Goal: Task Accomplishment & Management: Manage account settings

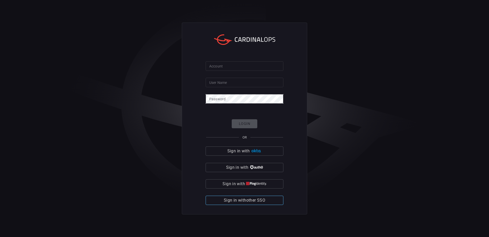
click at [259, 198] on span "Sign in with other SSO" at bounding box center [244, 199] width 41 height 7
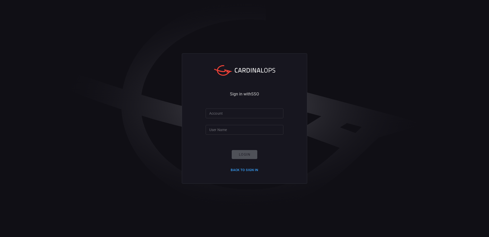
click at [408, 151] on div "Sign in with SSO Account Account User Name User Name Login Back to Sign in" at bounding box center [244, 118] width 489 height 237
click at [249, 114] on input "Account" at bounding box center [245, 112] width 78 height 9
paste input "santander-global"
type input "santander-global"
click at [243, 128] on input "User Name" at bounding box center [245, 129] width 78 height 9
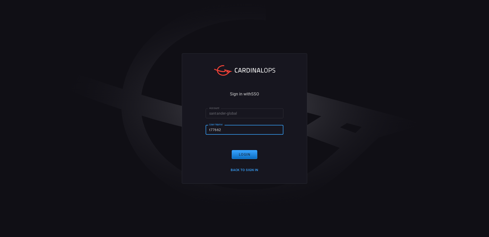
type input "t776622"
click button "Login" at bounding box center [245, 154] width 26 height 9
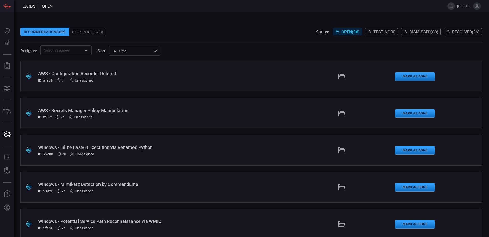
click at [245, 30] on div "Recommendations (96) Broken Rules (3) Status: Open ( 96 ) Testing ( 0 ) Dismiss…" at bounding box center [251, 32] width 462 height 8
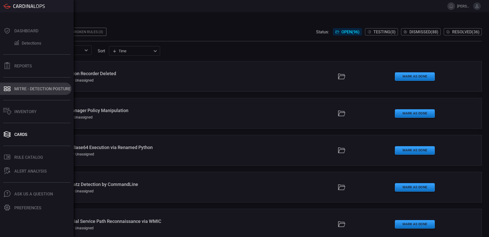
click at [10, 88] on icon at bounding box center [7, 88] width 8 height 7
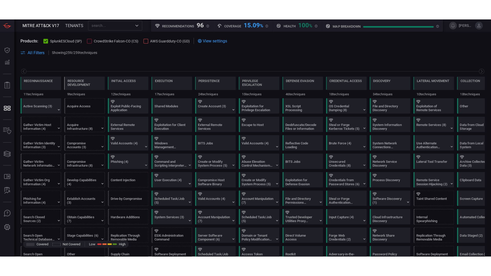
scroll to position [0, 67]
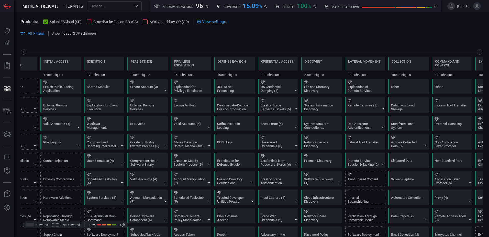
click at [306, 31] on span at bounding box center [292, 33] width 382 height 6
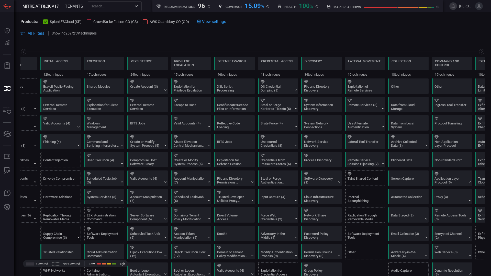
click at [450, 39] on span at bounding box center [252, 39] width 465 height 6
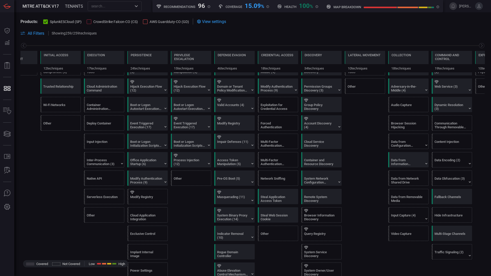
scroll to position [0, 0]
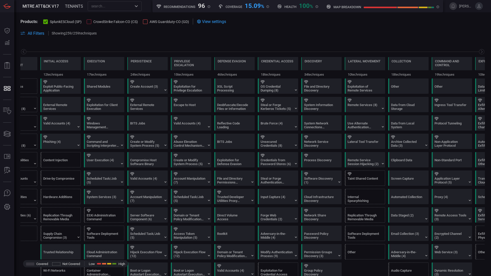
click at [311, 34] on span at bounding box center [293, 33] width 384 height 6
click at [90, 20] on div at bounding box center [89, 21] width 5 height 5
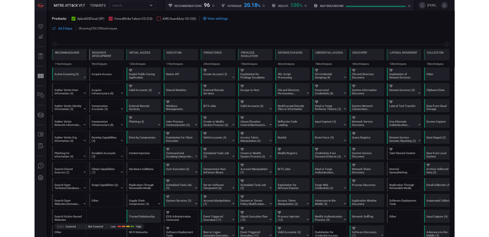
scroll to position [0, 67]
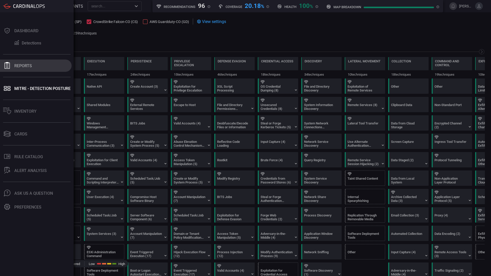
click at [5, 63] on icon at bounding box center [7, 65] width 7 height 7
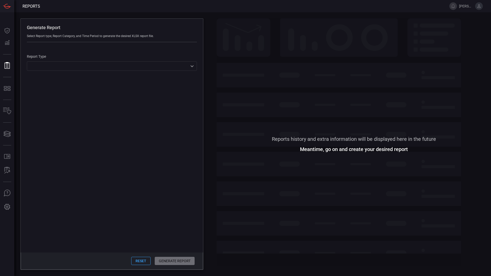
click at [145, 236] on button "Reset" at bounding box center [140, 261] width 19 height 8
click at [193, 63] on div "​ ​" at bounding box center [112, 65] width 170 height 9
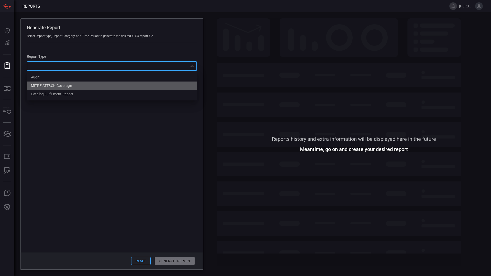
click at [173, 87] on li "MITRE ATT&CK Coverage" at bounding box center [112, 86] width 170 height 8
type input "mitreCoverage"
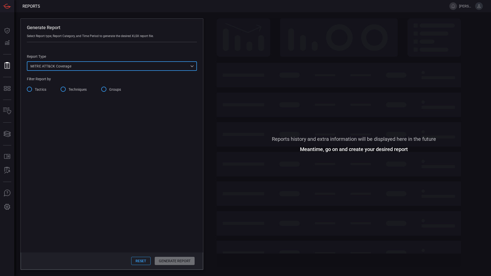
click at [35, 90] on span "Tactics" at bounding box center [41, 89] width 12 height 5
click at [35, 90] on input "Tactics" at bounding box center [29, 89] width 11 height 11
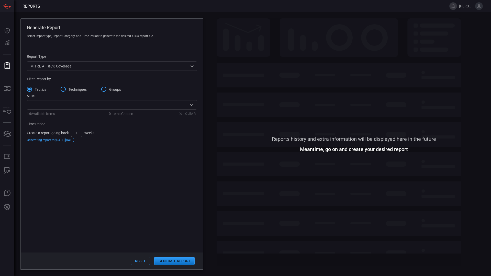
click at [78, 90] on span "Techniques" at bounding box center [78, 89] width 18 height 5
click at [69, 90] on input "Techniques" at bounding box center [63, 89] width 11 height 11
click at [193, 106] on icon "Open" at bounding box center [192, 105] width 6 height 6
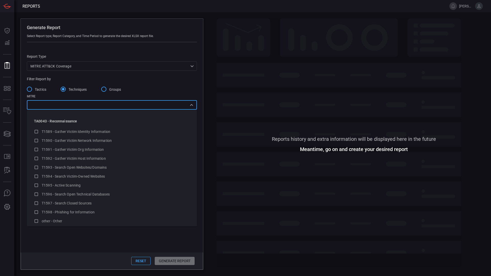
click at [193, 106] on icon "Close" at bounding box center [192, 105] width 6 height 6
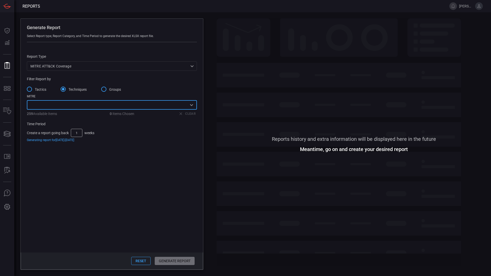
click at [33, 91] on input "Tactics" at bounding box center [29, 89] width 11 height 11
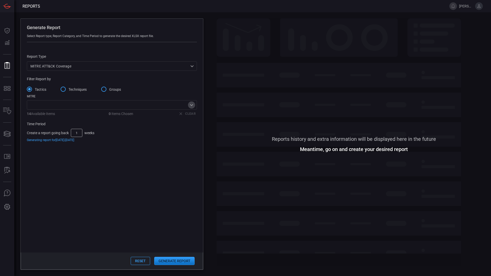
click at [194, 106] on icon "Open" at bounding box center [192, 105] width 6 height 6
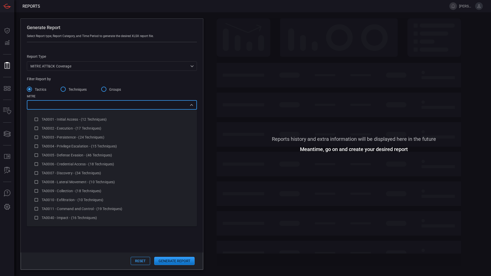
click at [194, 106] on icon "Close" at bounding box center [192, 105] width 6 height 6
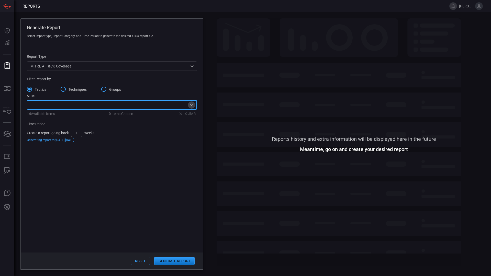
click at [192, 106] on icon "Open" at bounding box center [191, 105] width 3 height 2
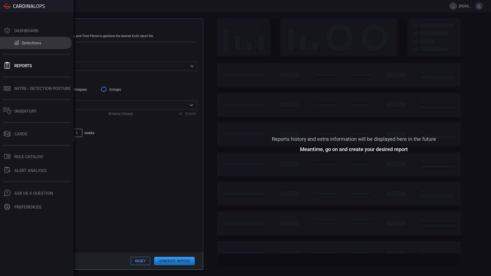
click at [24, 44] on div "Detections" at bounding box center [31, 43] width 19 height 5
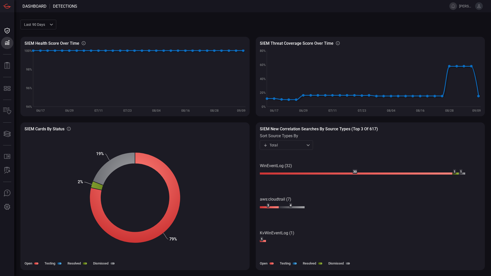
click at [151, 23] on span at bounding box center [270, 24] width 429 height 12
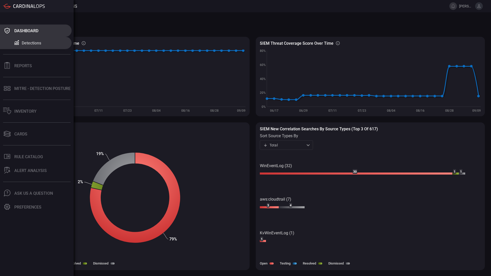
click at [10, 30] on icon at bounding box center [7, 30] width 8 height 7
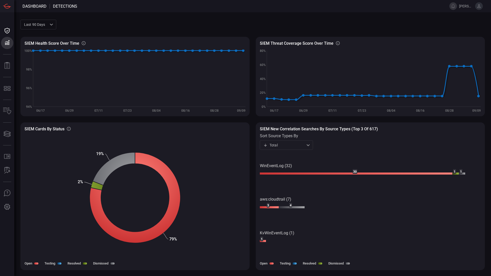
click at [137, 26] on span at bounding box center [270, 24] width 429 height 12
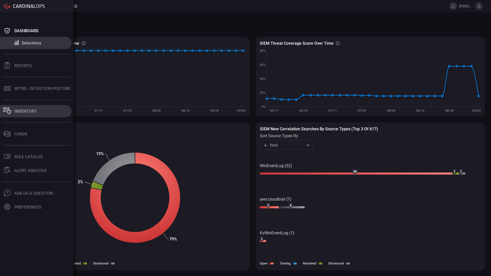
click at [24, 108] on button "Inventory" at bounding box center [36, 111] width 72 height 12
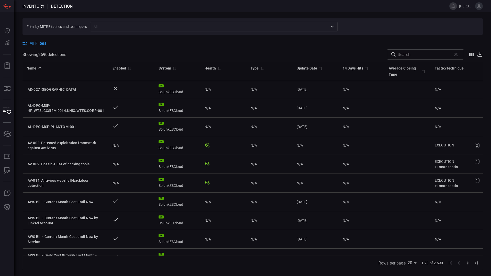
click at [123, 43] on div "All Filters" at bounding box center [253, 43] width 461 height 5
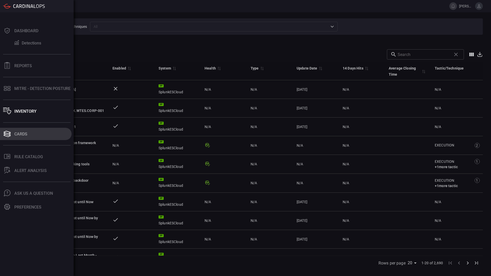
click at [11, 132] on button "Cards" at bounding box center [36, 134] width 72 height 12
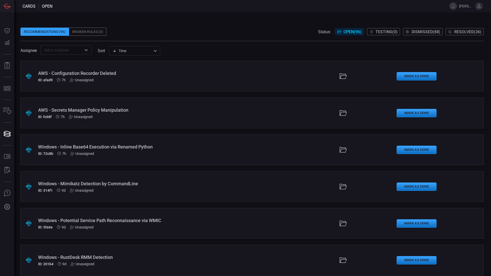
click at [160, 31] on div "Recommendations (96) Broken Rules (3) Status: Open ( 96 ) Testing ( 0 ) Dismiss…" at bounding box center [252, 32] width 464 height 8
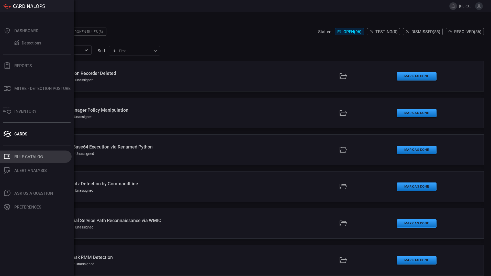
click at [35, 158] on div "Rule Catalog" at bounding box center [28, 157] width 29 height 5
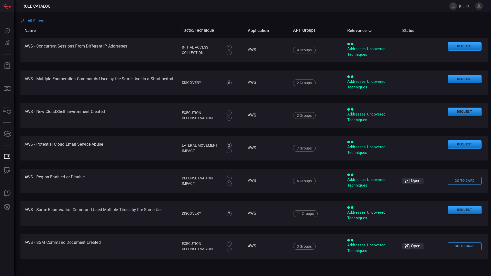
click at [161, 20] on div "All Filters" at bounding box center [255, 20] width 471 height 5
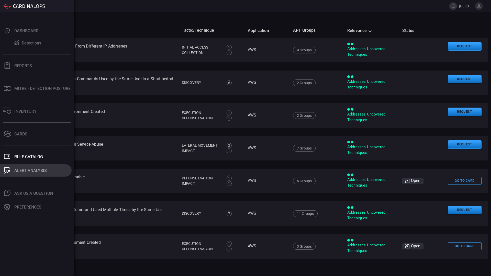
click at [8, 169] on icon at bounding box center [7, 169] width 3 height 1
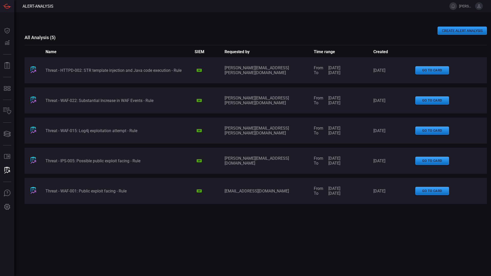
click at [114, 20] on div "CREATE ALERT ANALYSIS All Analysis ( 5 ) Name SIEM Requested by Time range Crea…" at bounding box center [256, 144] width 463 height 264
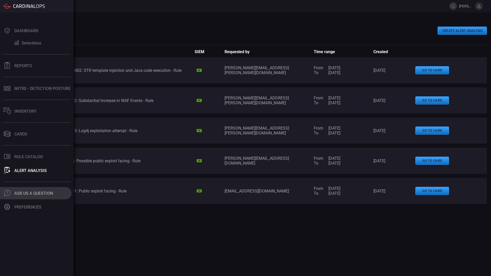
click at [23, 195] on div "Ask Us A Question" at bounding box center [33, 193] width 39 height 5
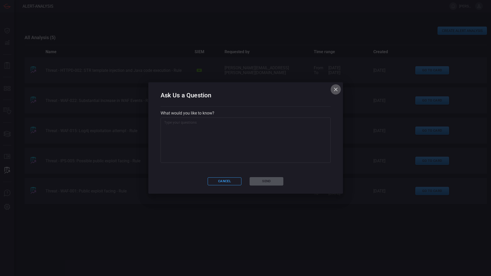
click at [333, 91] on icon "button" at bounding box center [336, 90] width 6 height 6
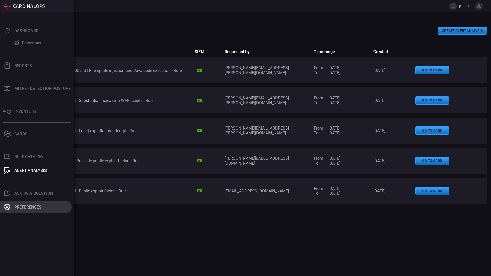
click at [11, 211] on button "Preferences" at bounding box center [36, 207] width 72 height 12
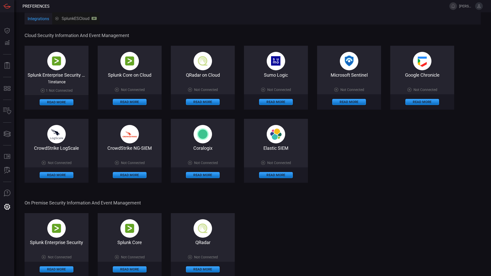
click at [430, 22] on div "Integrations SplunkESCloud SP" at bounding box center [253, 18] width 457 height 12
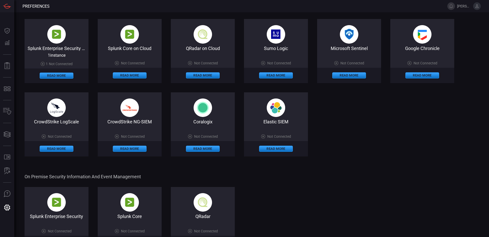
scroll to position [26, 0]
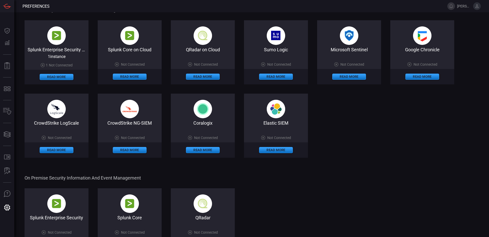
click at [57, 32] on img at bounding box center [56, 35] width 18 height 18
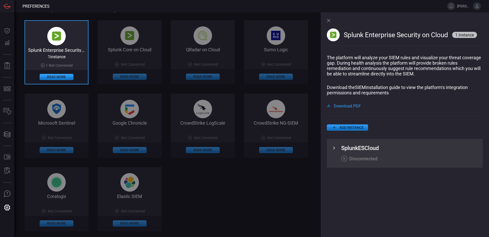
click at [335, 151] on icon at bounding box center [334, 148] width 6 height 6
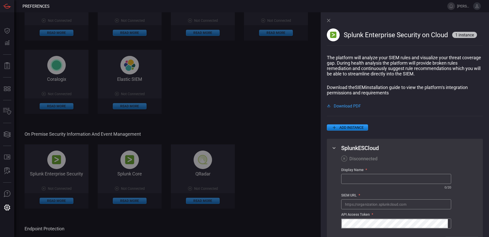
scroll to position [154, 0]
